Goal: Register for event/course

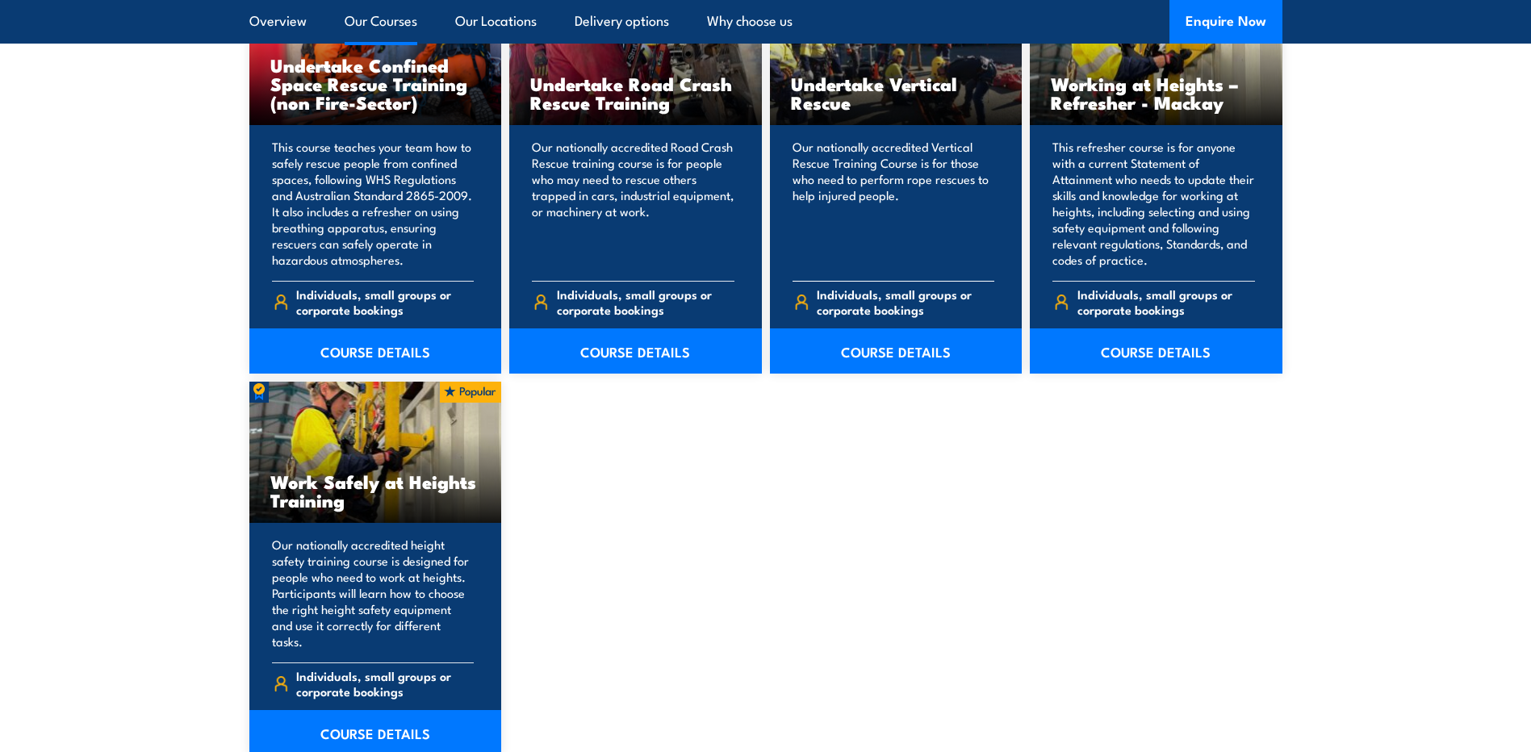
scroll to position [1857, 0]
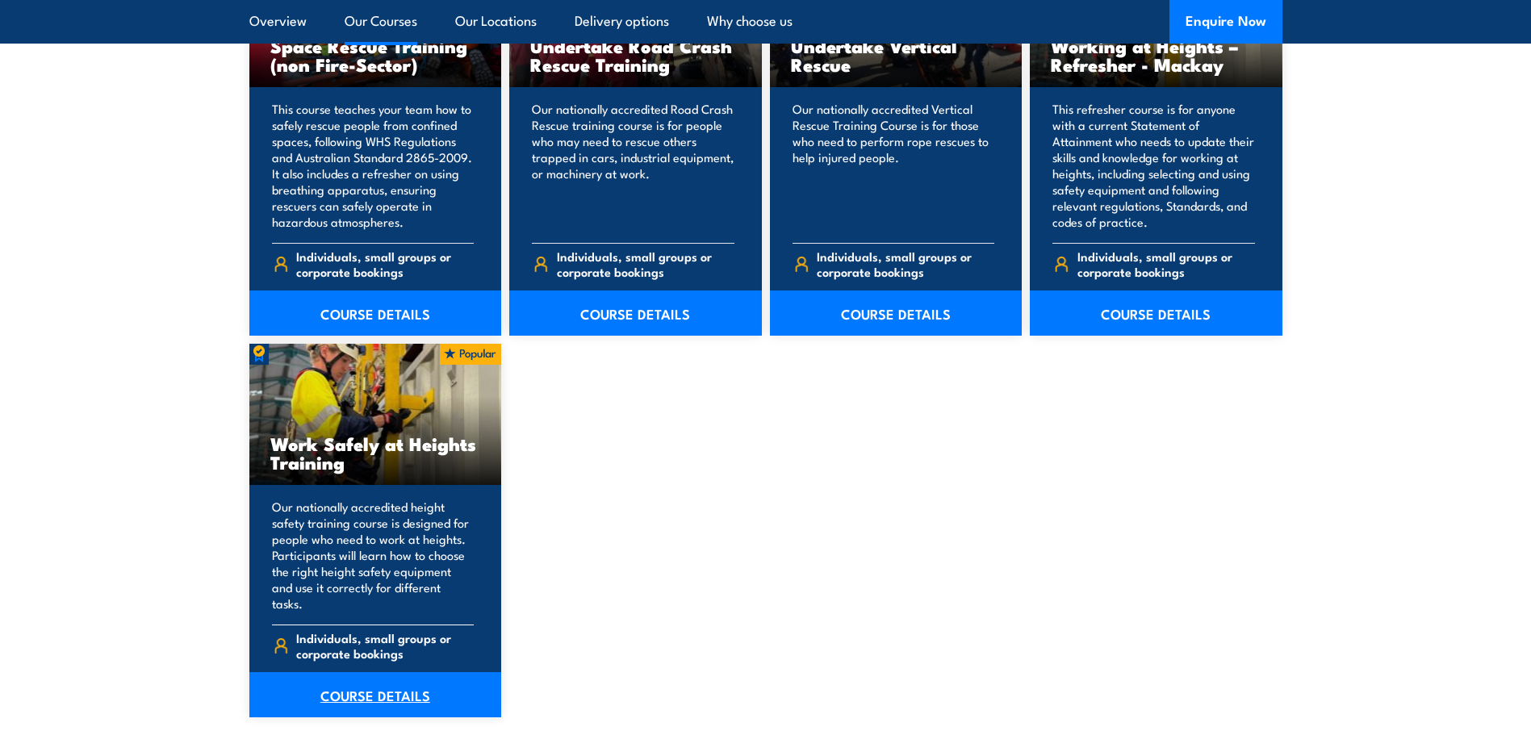
click at [365, 685] on link "COURSE DETAILS" at bounding box center [375, 694] width 253 height 45
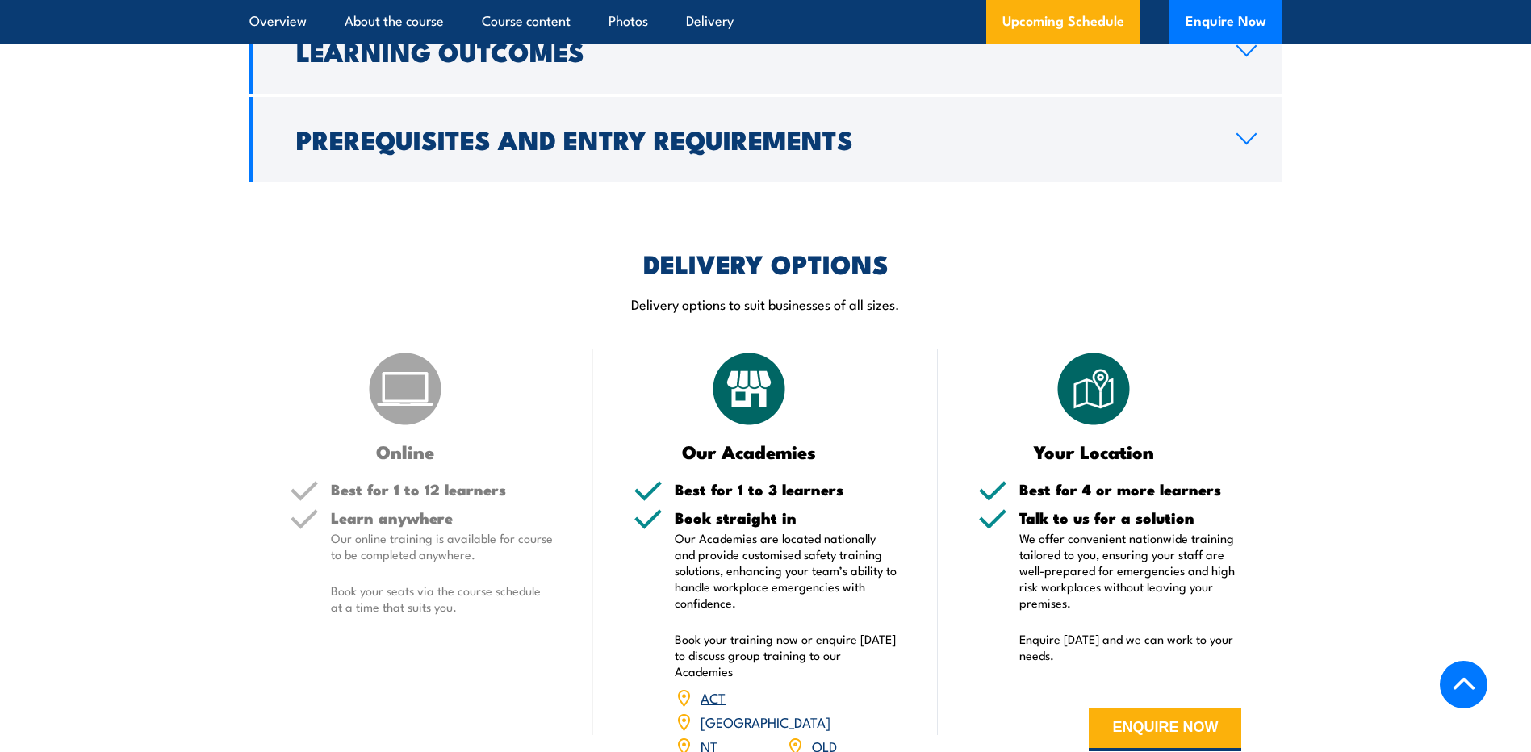
scroll to position [1776, 0]
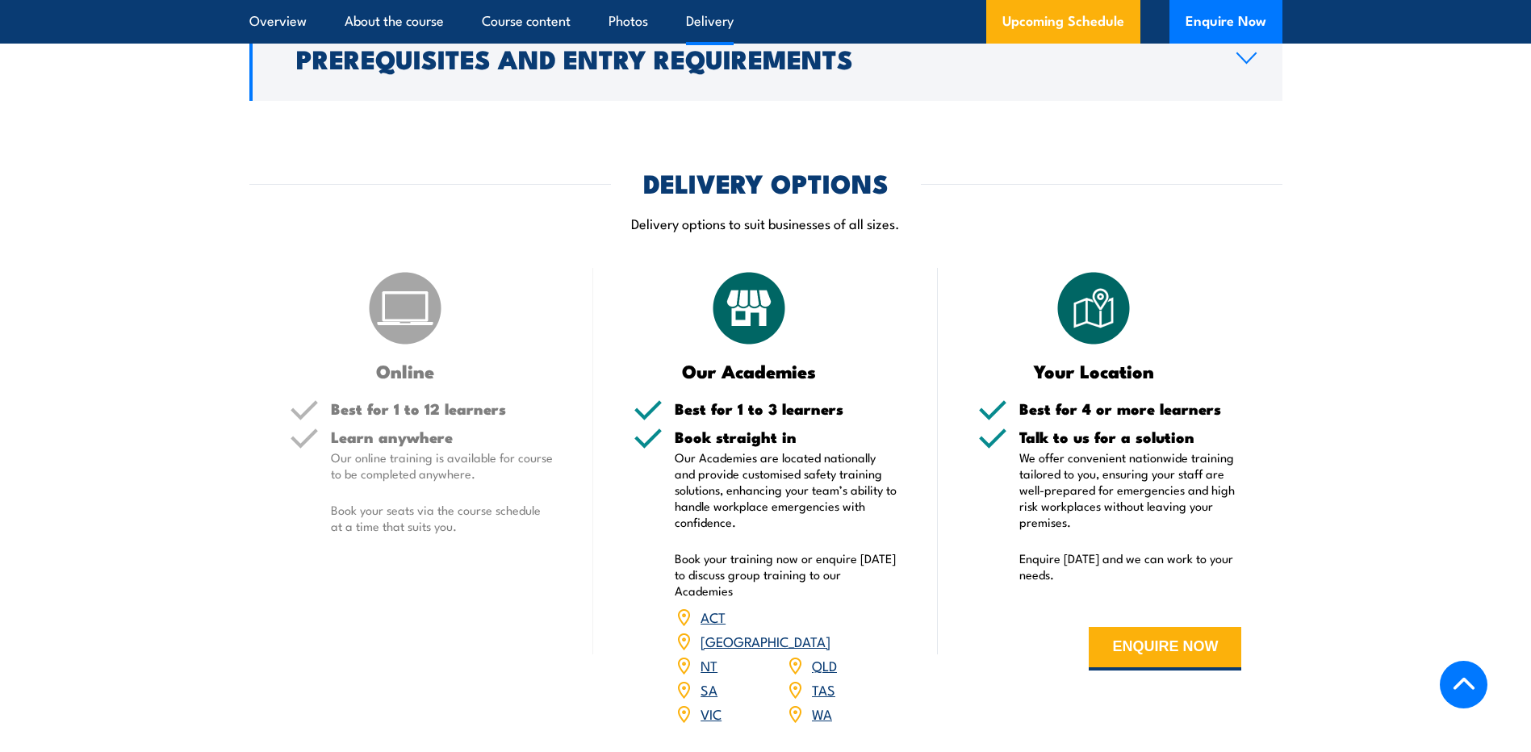
click at [829, 631] on link "NSW" at bounding box center [766, 640] width 130 height 19
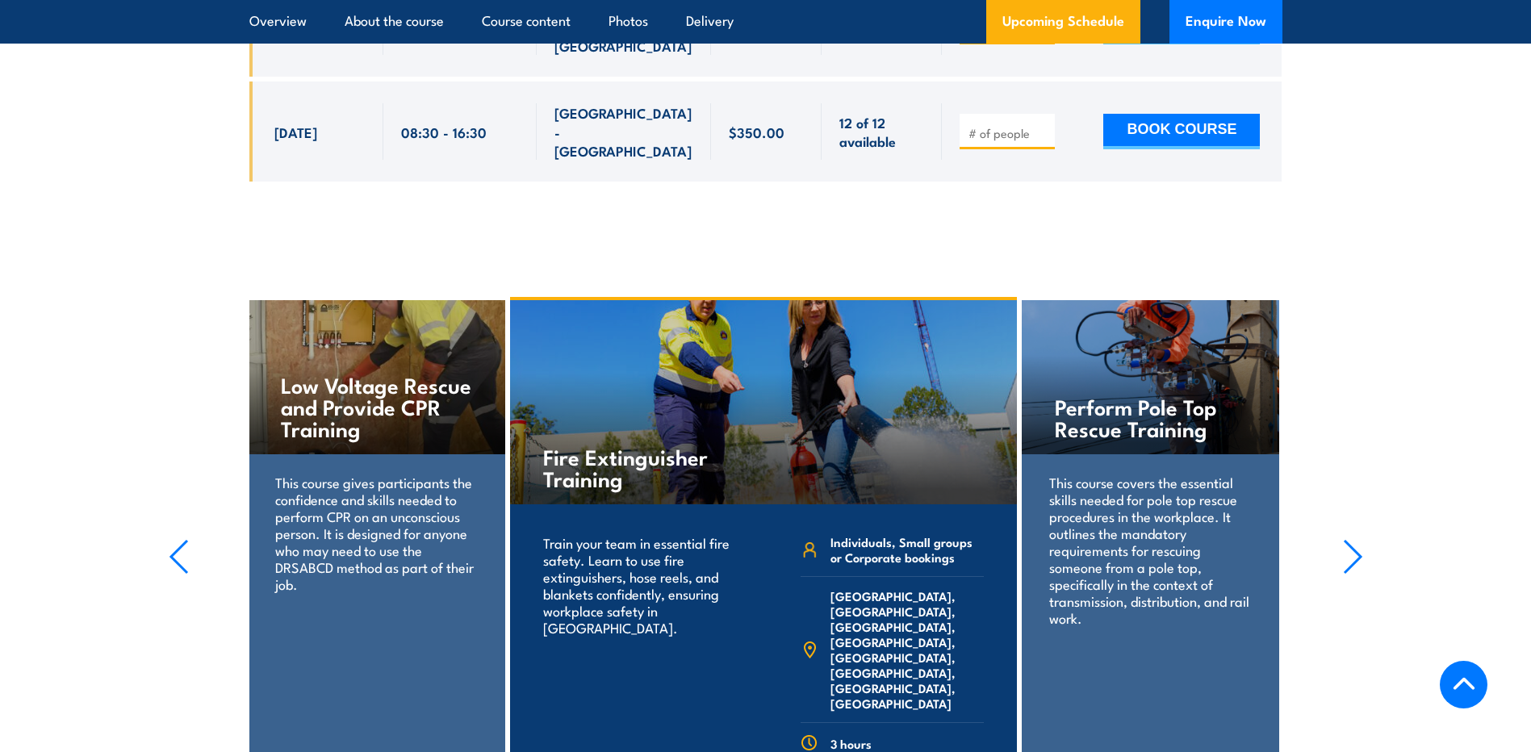
scroll to position [2892, 0]
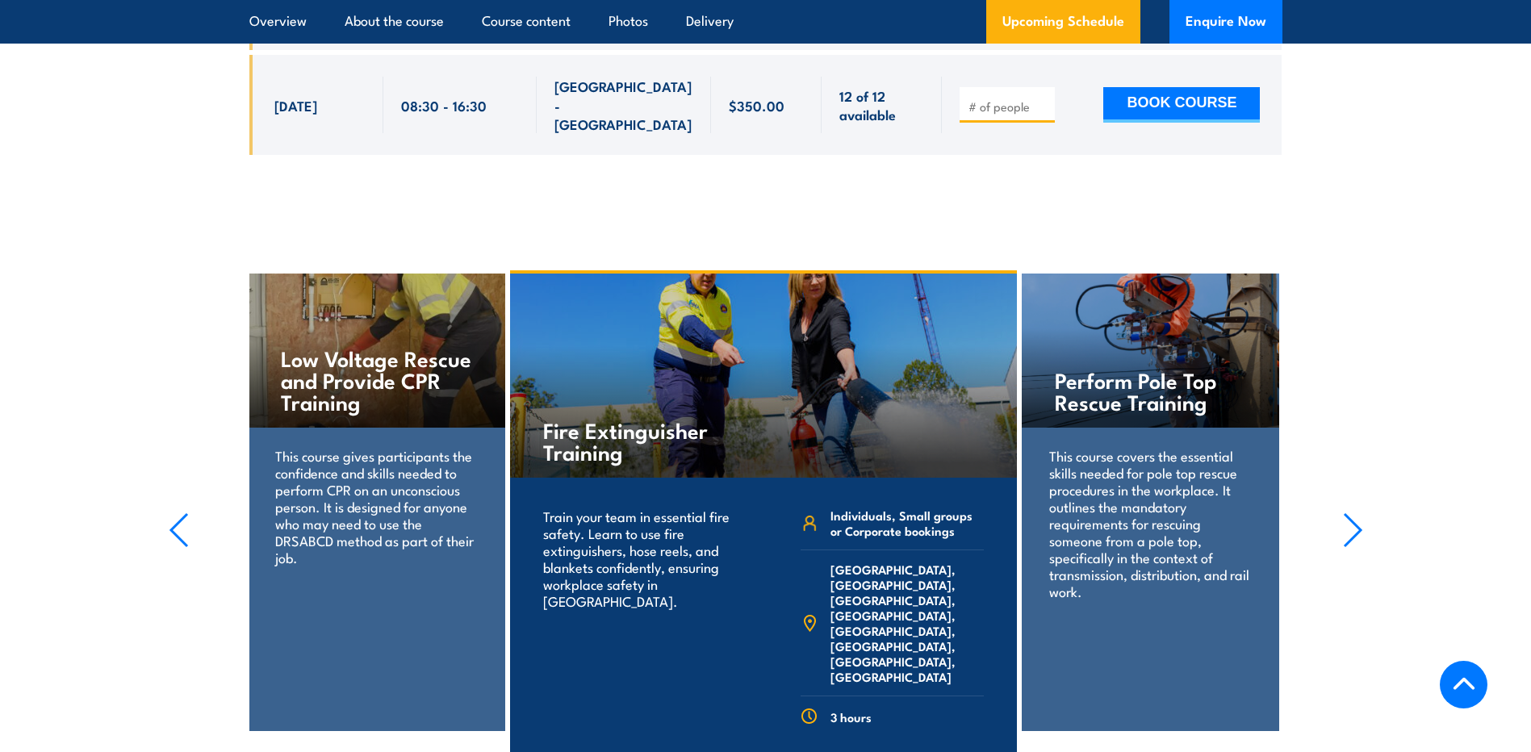
click at [1362, 513] on icon "button" at bounding box center [1353, 531] width 20 height 36
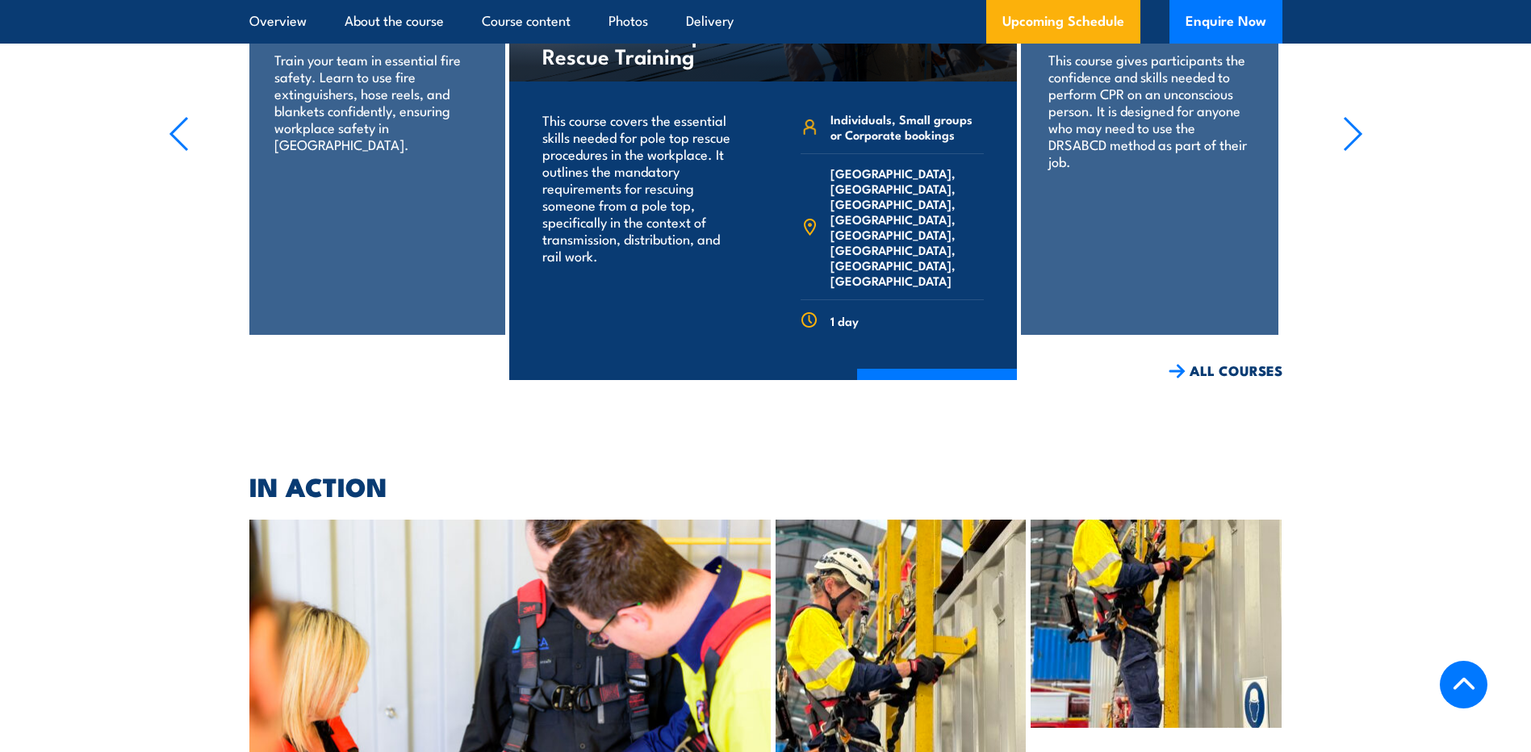
scroll to position [3134, 0]
